Goal: Information Seeking & Learning: Learn about a topic

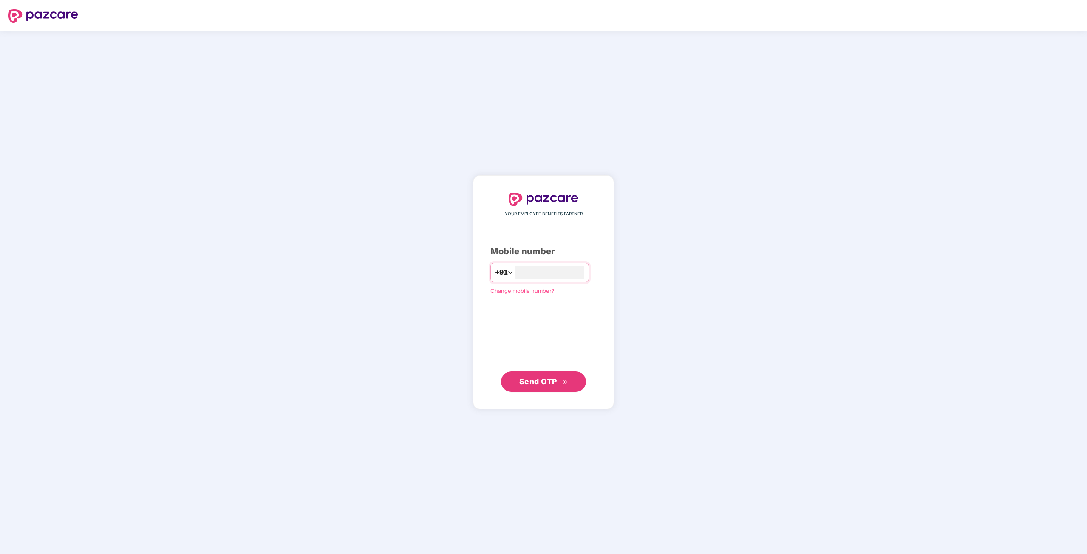
type input "**********"
click at [540, 390] on button "Send OTP" at bounding box center [543, 381] width 85 height 20
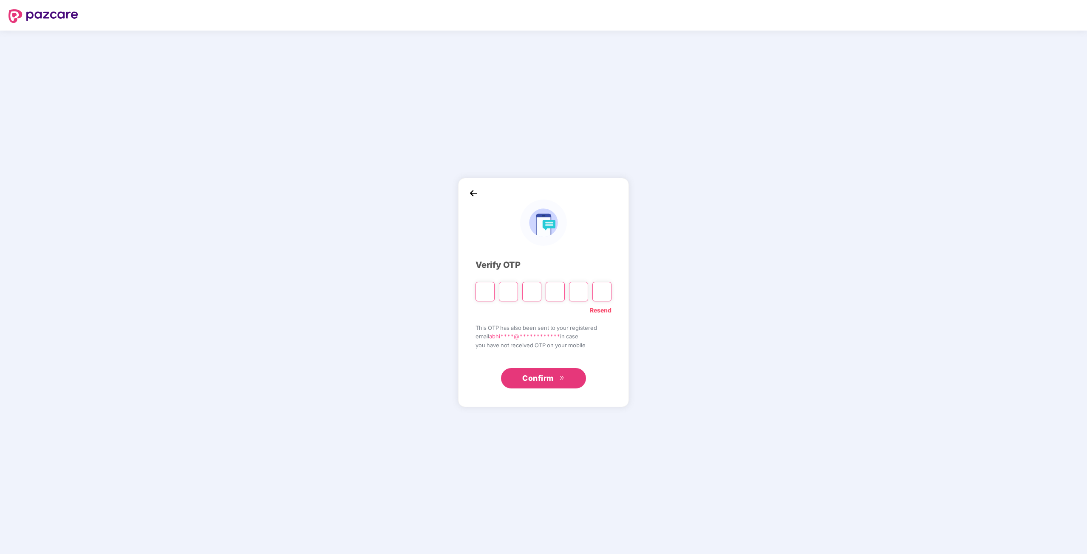
click at [490, 291] on input "Please enter verification code. Digit 1" at bounding box center [484, 292] width 19 height 20
type input "*"
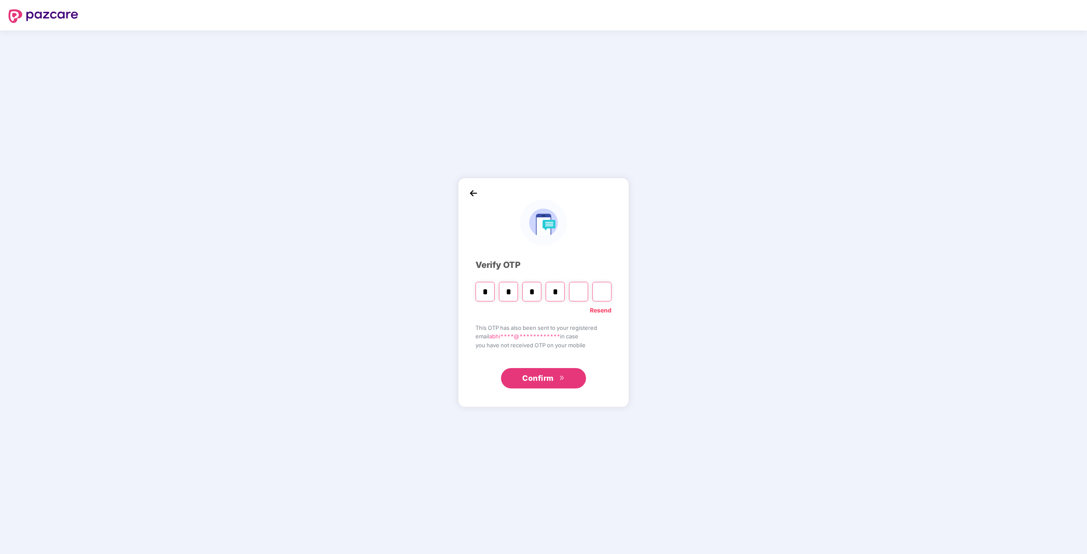
type input "*"
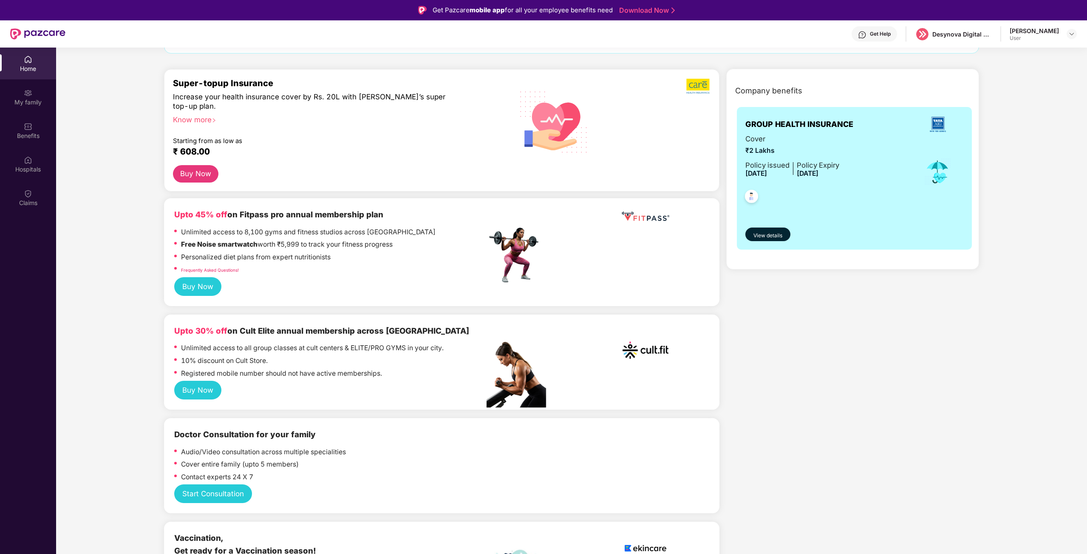
scroll to position [127, 0]
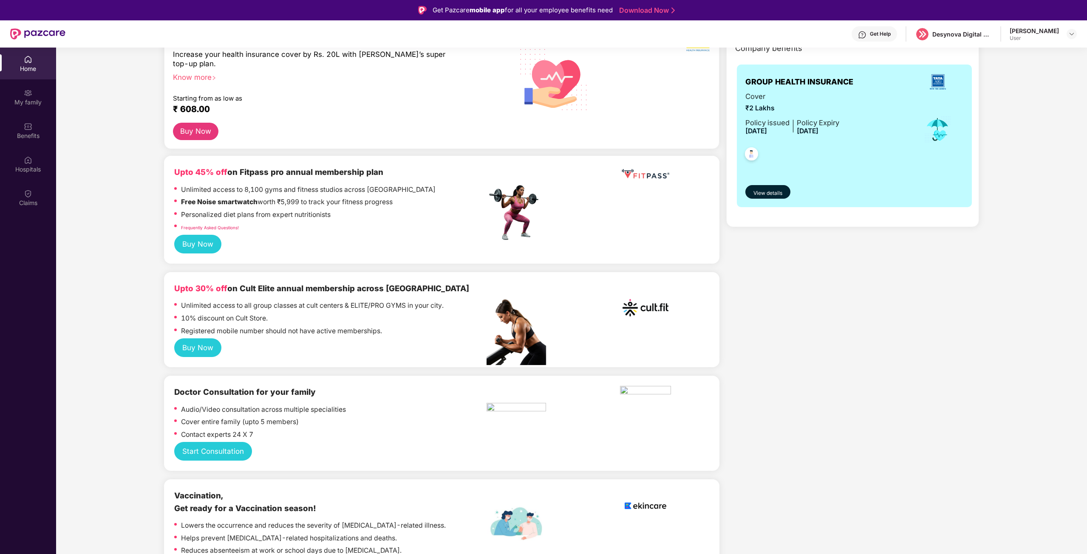
click at [217, 350] on button "Buy Now" at bounding box center [197, 348] width 47 height 19
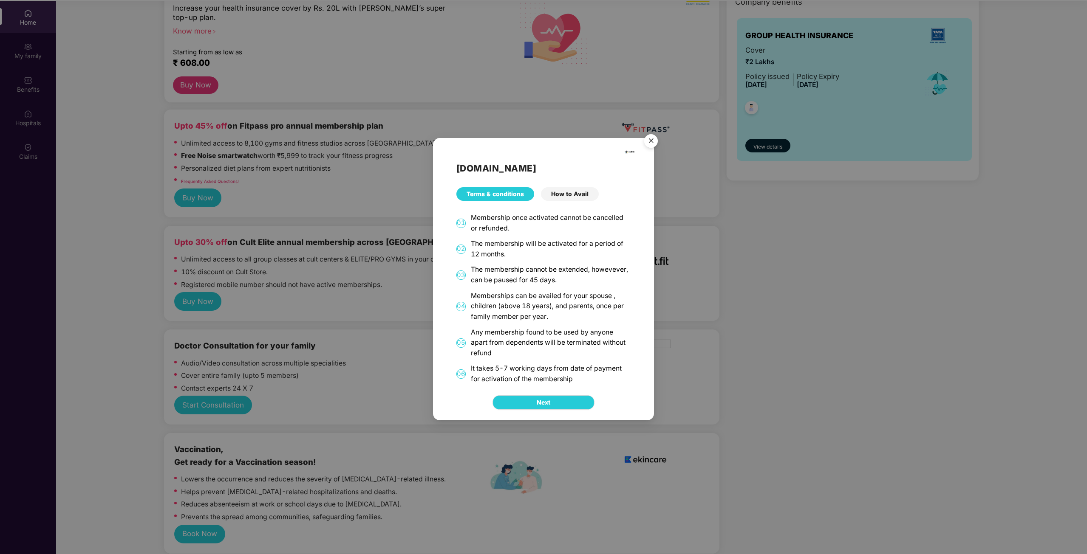
scroll to position [48, 0]
click at [562, 193] on div "How to Avail" at bounding box center [570, 194] width 58 height 14
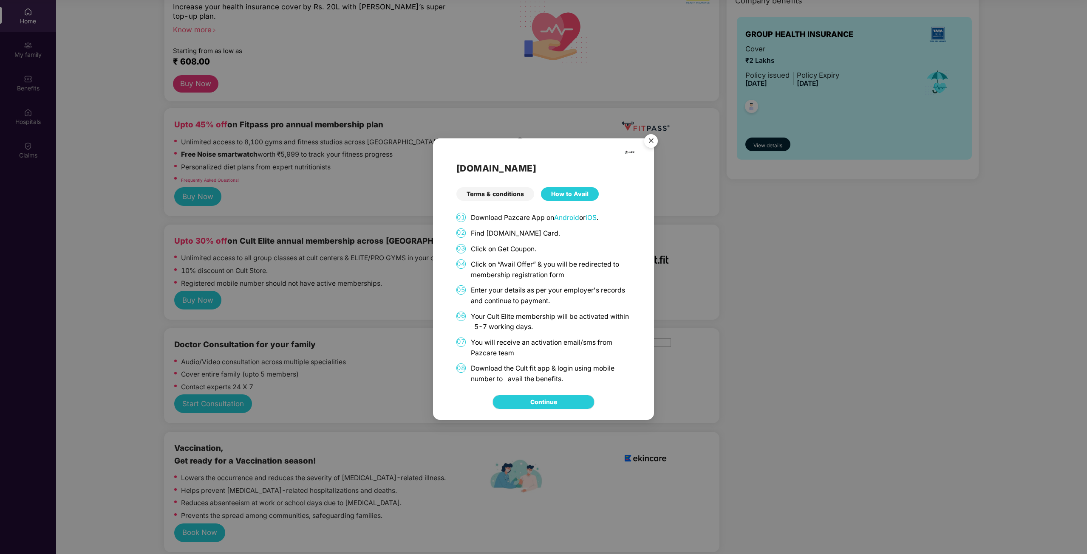
click at [652, 140] on img "Close" at bounding box center [651, 142] width 24 height 24
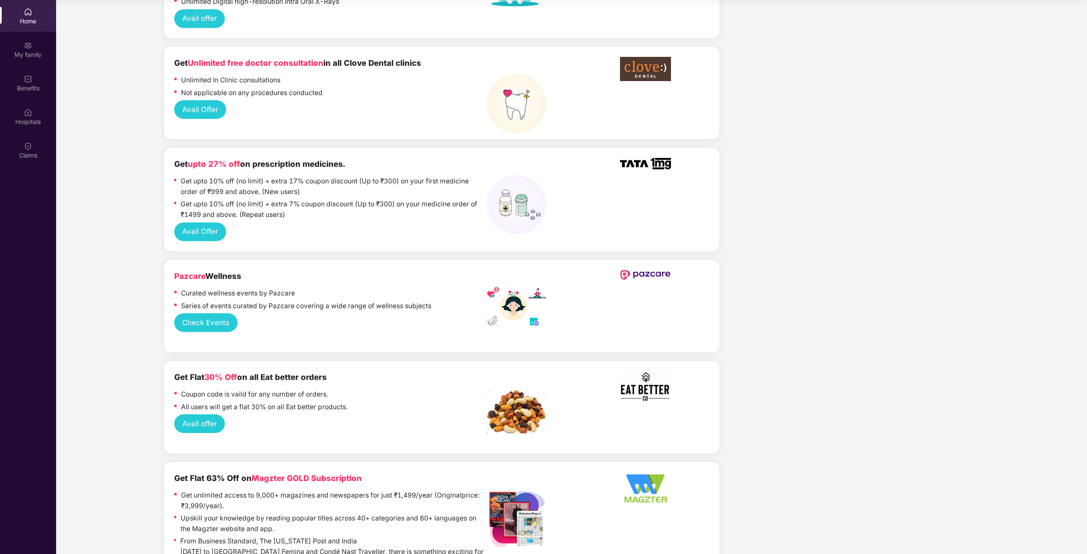
scroll to position [765, 0]
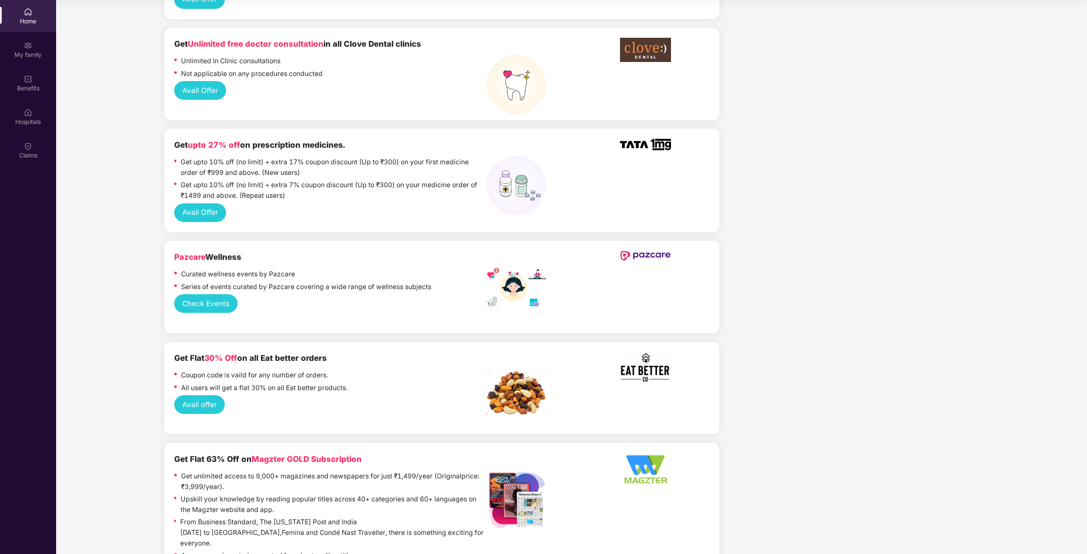
click at [511, 392] on img at bounding box center [515, 392] width 59 height 46
click at [206, 409] on button "Avail offer" at bounding box center [199, 404] width 51 height 19
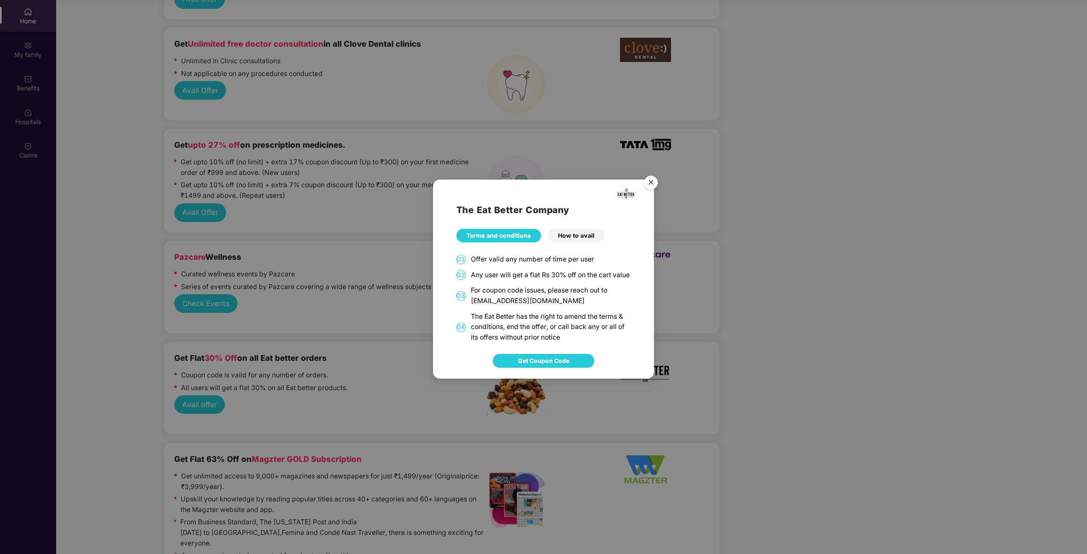
click at [648, 174] on img "Close" at bounding box center [651, 184] width 24 height 24
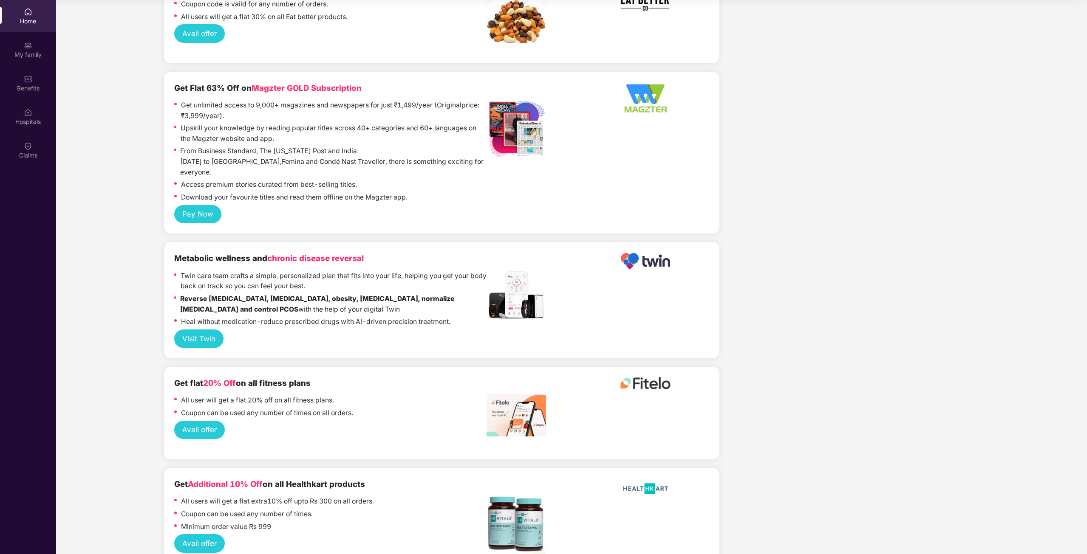
scroll to position [1189, 0]
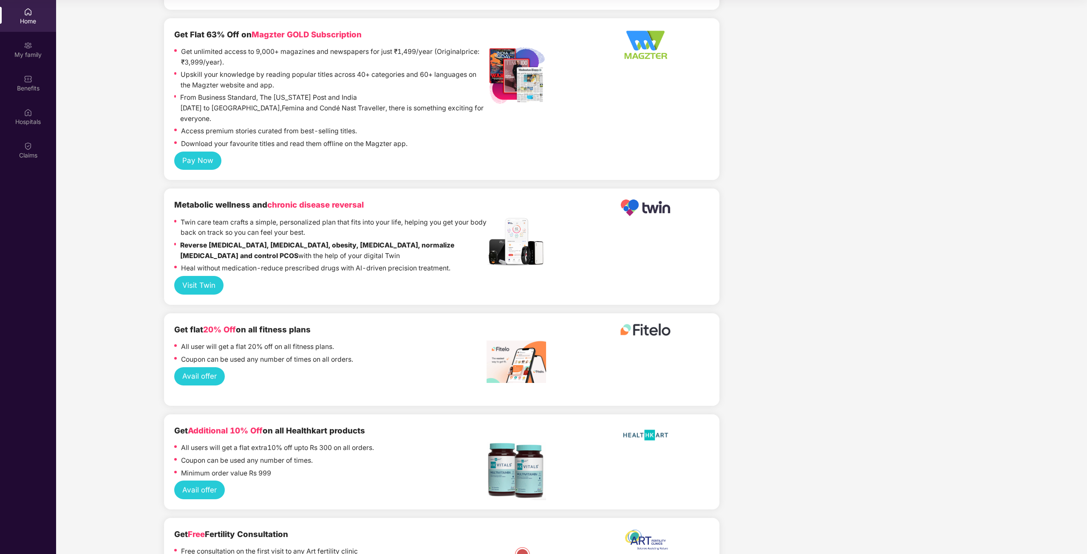
click at [213, 367] on button "Avail offer" at bounding box center [199, 376] width 51 height 19
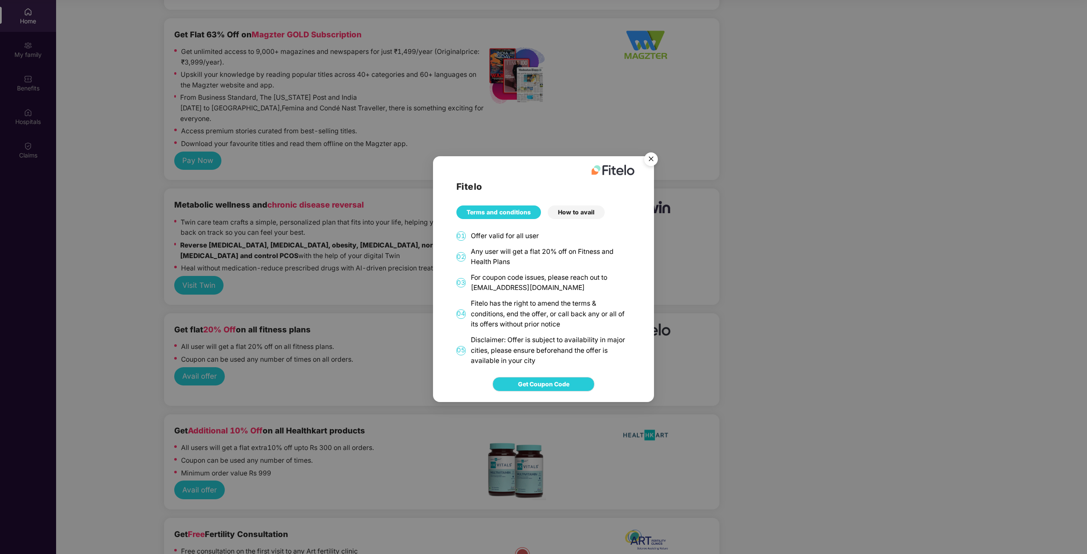
click at [650, 159] on img "Close" at bounding box center [651, 161] width 24 height 24
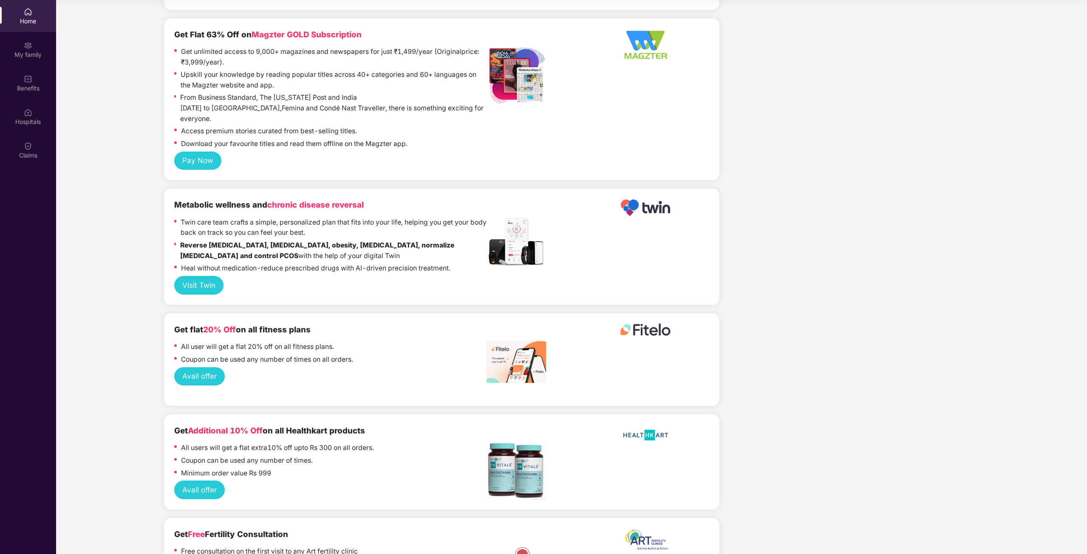
click at [666, 324] on img at bounding box center [645, 330] width 51 height 12
click at [530, 348] on img at bounding box center [515, 362] width 59 height 42
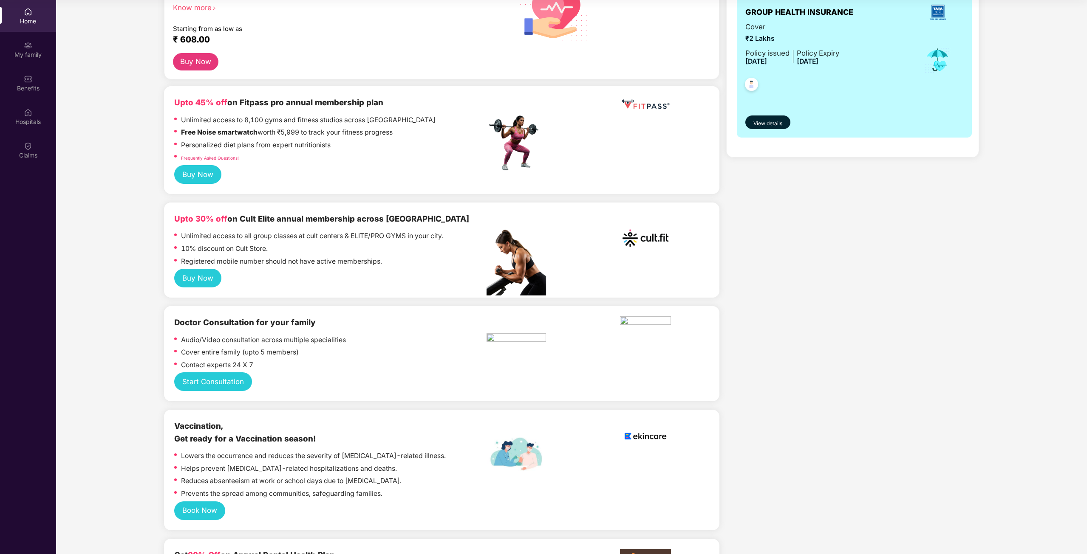
scroll to position [0, 0]
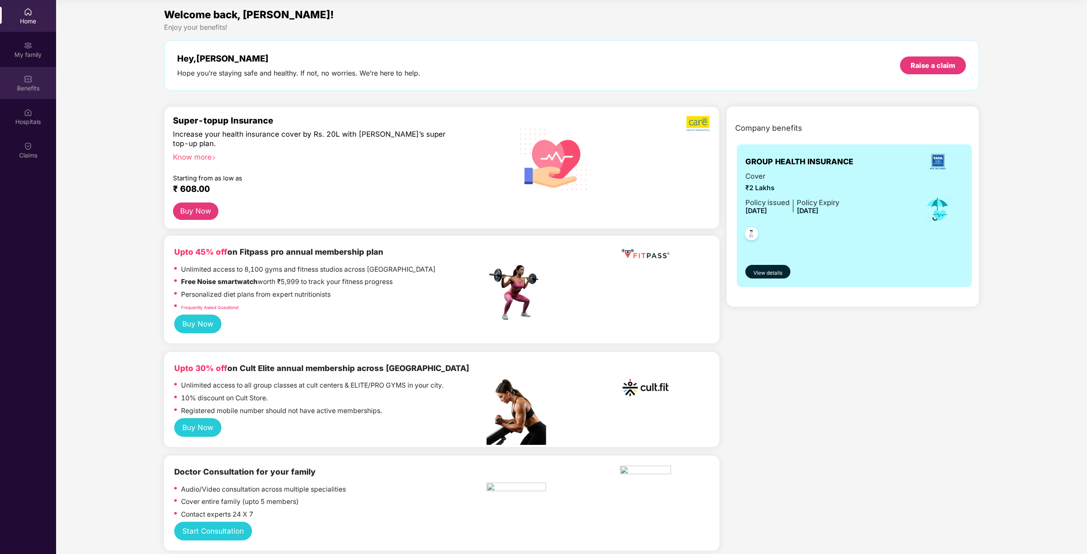
click at [17, 67] on div "Benefits" at bounding box center [28, 83] width 56 height 32
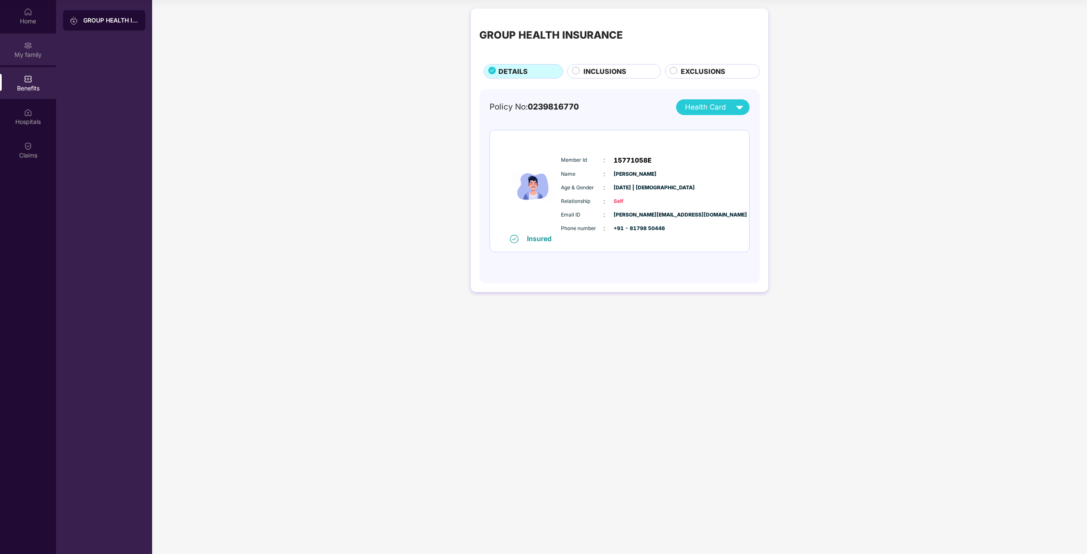
click at [28, 56] on div "My family" at bounding box center [28, 55] width 56 height 8
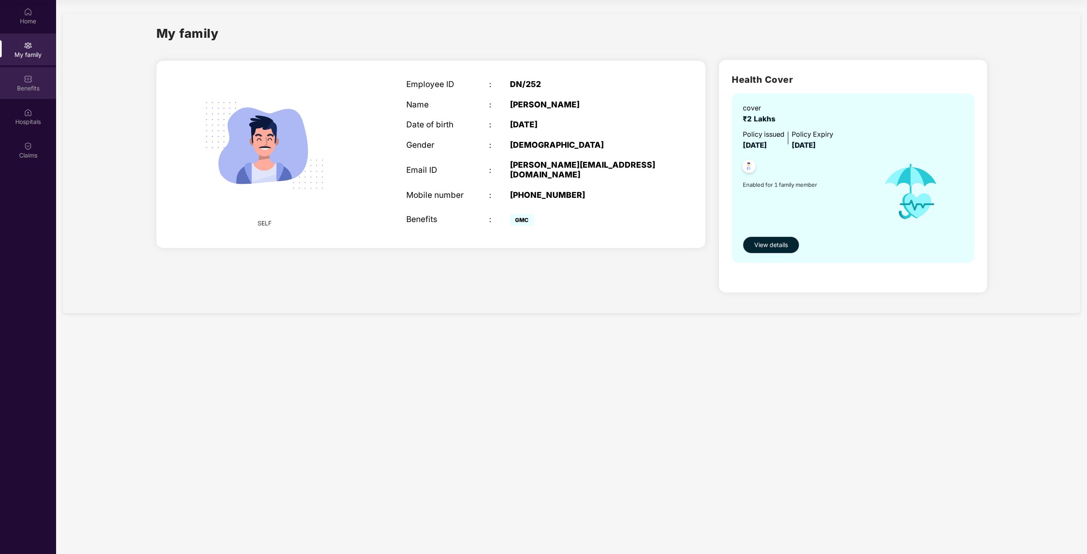
click at [26, 70] on div "Benefits" at bounding box center [28, 83] width 56 height 32
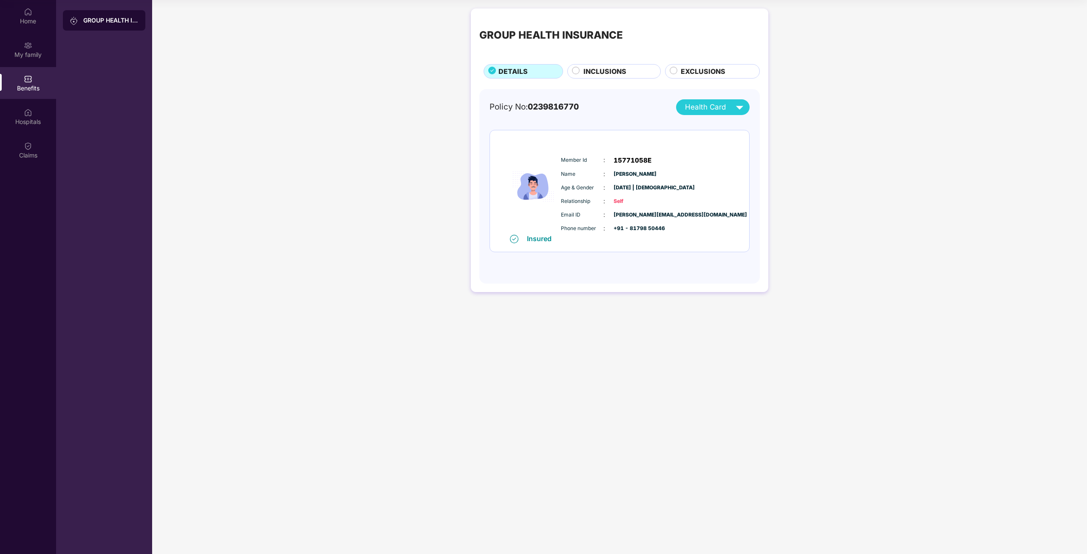
click at [636, 79] on div "GROUP HEALTH INSURANCE DETAILS INCLUSIONS EXCLUSIONS Policy No: 0239816770 Heal…" at bounding box center [619, 150] width 297 height 284
click at [636, 73] on div "INCLUSIONS" at bounding box center [617, 72] width 77 height 12
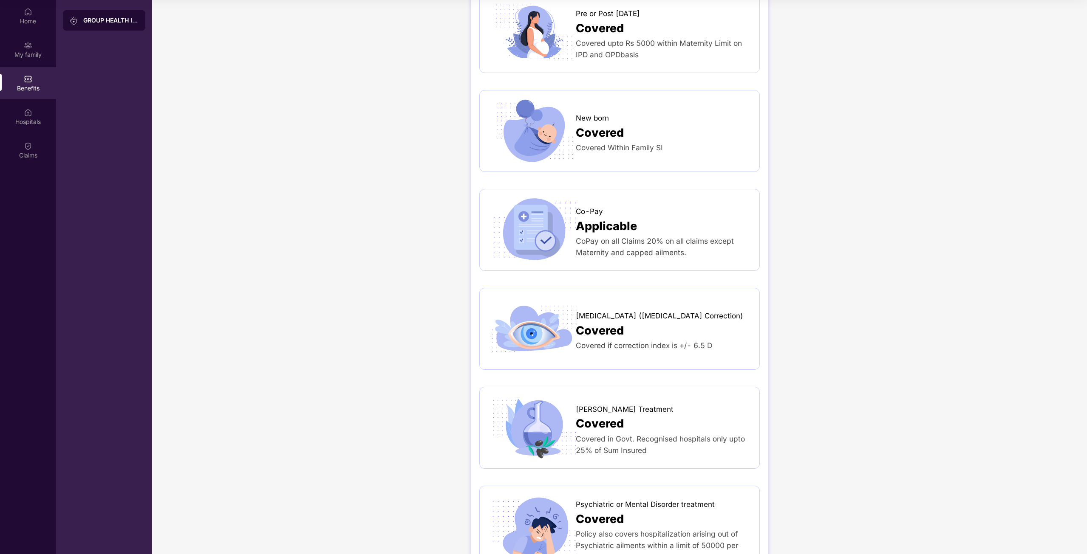
scroll to position [1274, 0]
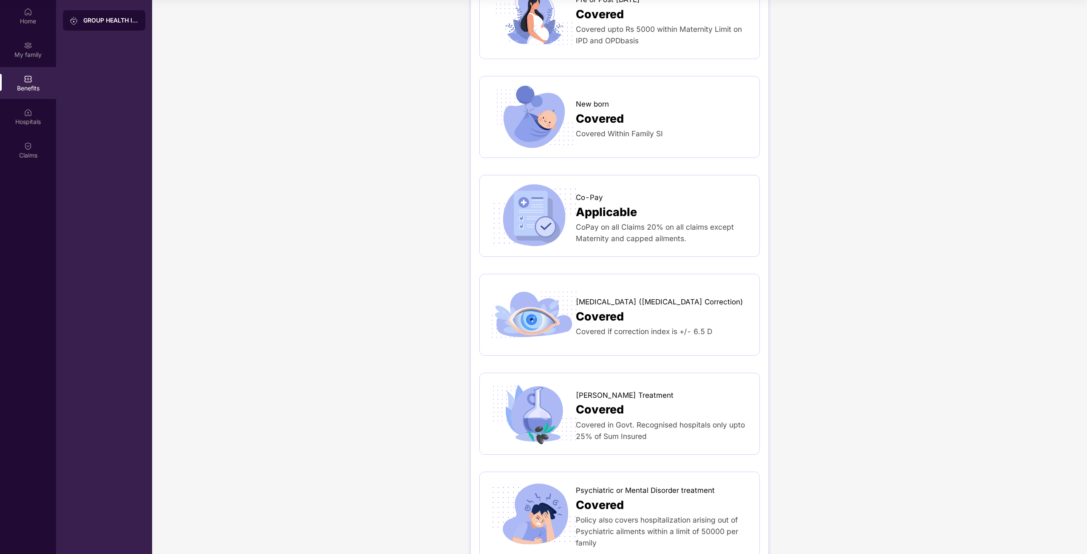
click at [661, 312] on div "Covered" at bounding box center [663, 317] width 175 height 18
click at [629, 298] on span "[MEDICAL_DATA] ([MEDICAL_DATA] Correction)" at bounding box center [659, 301] width 167 height 11
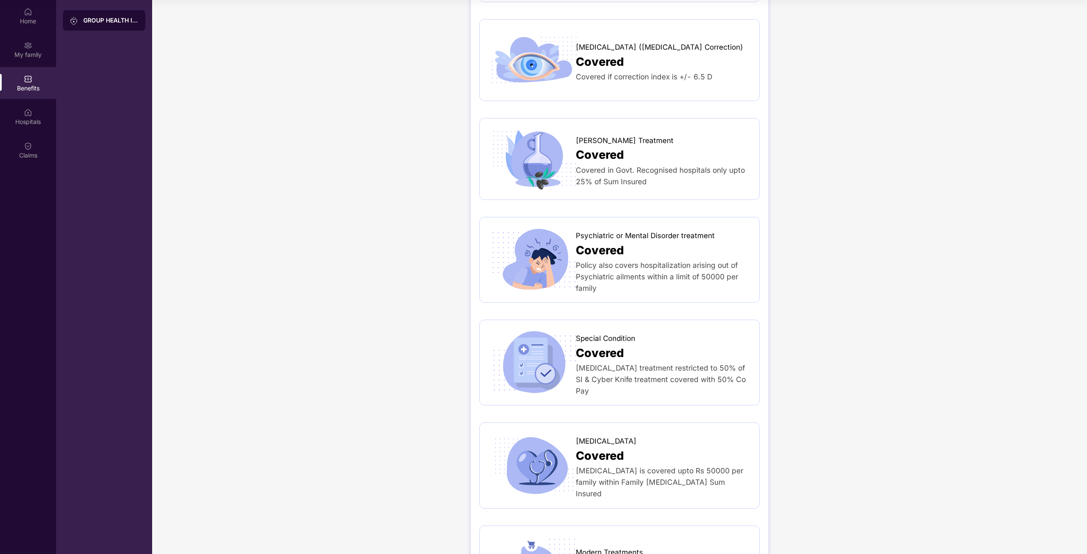
scroll to position [1487, 0]
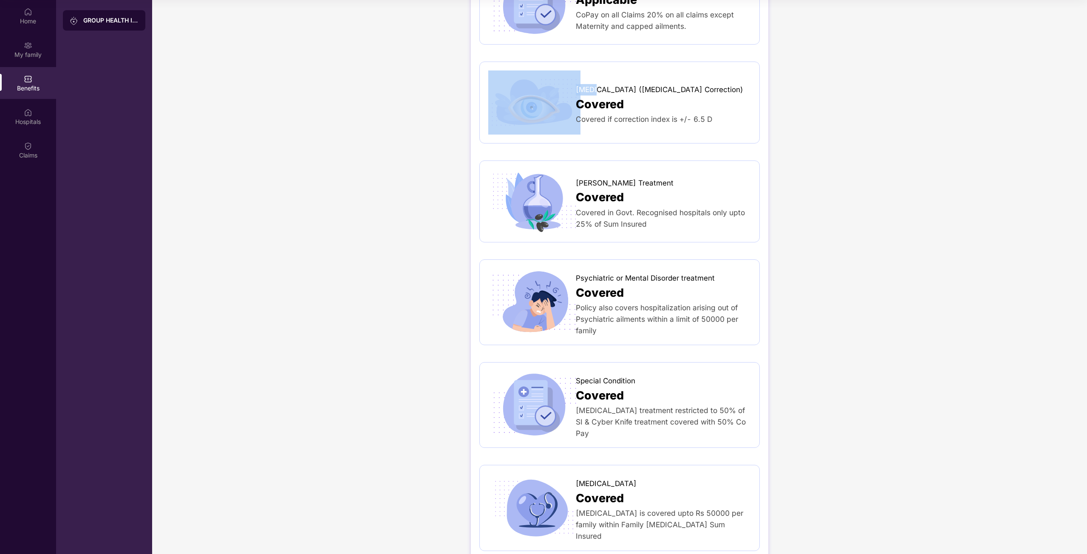
drag, startPoint x: 591, startPoint y: 91, endPoint x: 575, endPoint y: 90, distance: 16.6
click at [575, 90] on div "[MEDICAL_DATA] ([MEDICAL_DATA] Correction) Covered Covered if correction index …" at bounding box center [619, 103] width 263 height 64
copy div "[MEDICAL_DATA]"
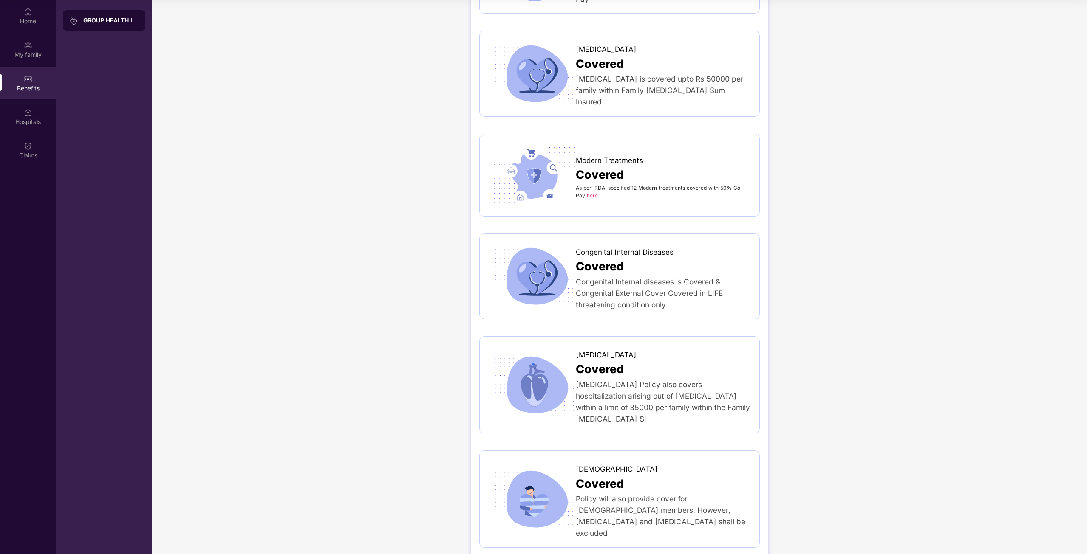
scroll to position [1930, 0]
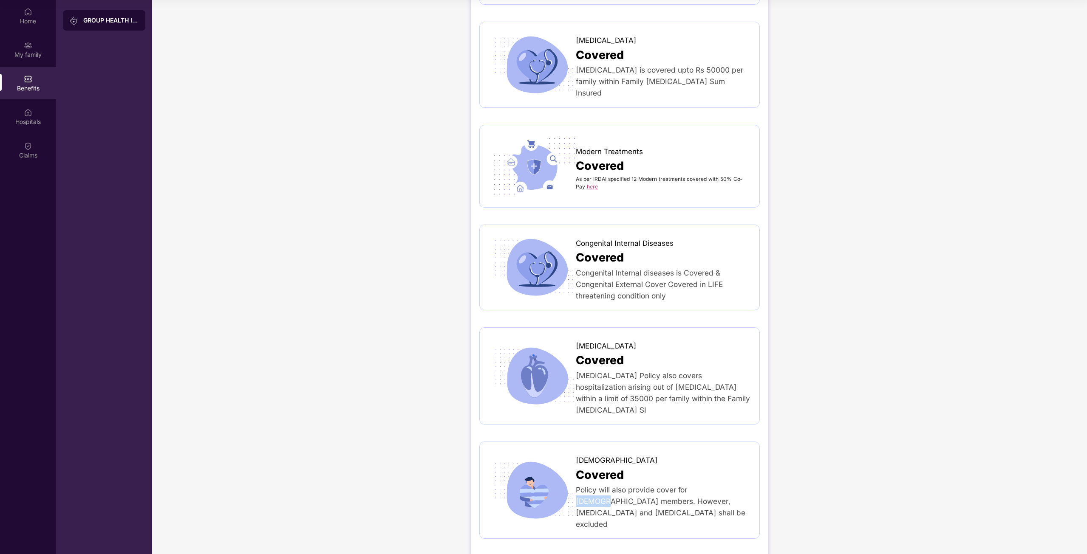
drag, startPoint x: 686, startPoint y: 484, endPoint x: 723, endPoint y: 486, distance: 36.2
click at [723, 486] on span "Policy will also provide cover for [DEMOGRAPHIC_DATA] members. However, [MEDICA…" at bounding box center [660, 507] width 169 height 43
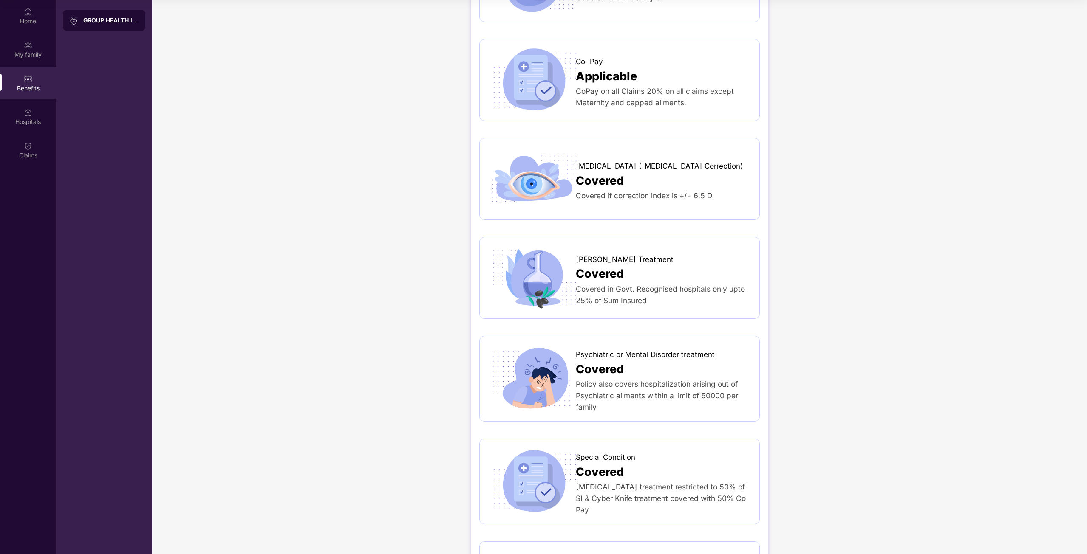
scroll to position [1378, 0]
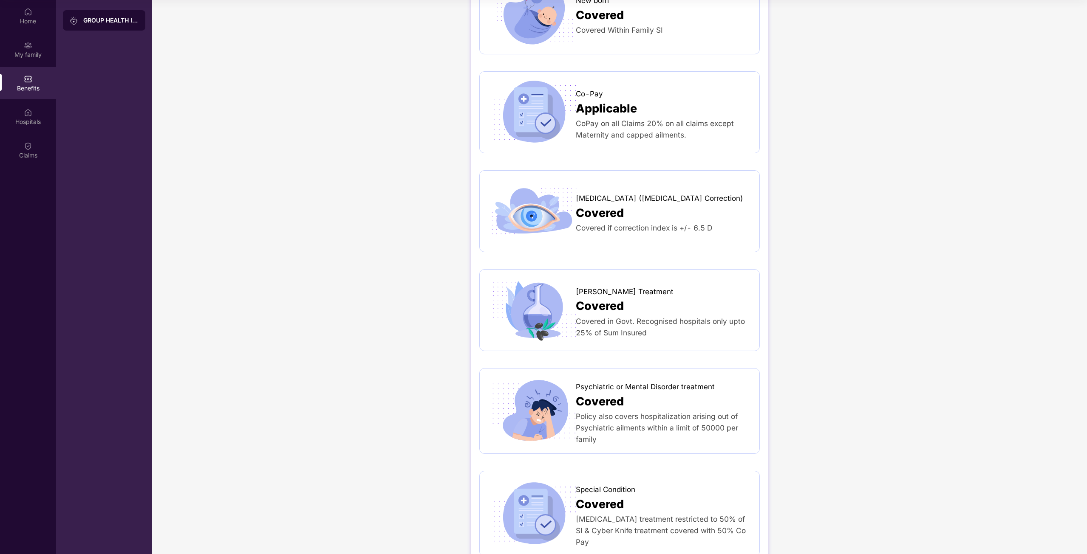
click at [604, 232] on span "Covered if correction index is +/­- 6.5 D" at bounding box center [644, 227] width 136 height 9
